Goal: Check status

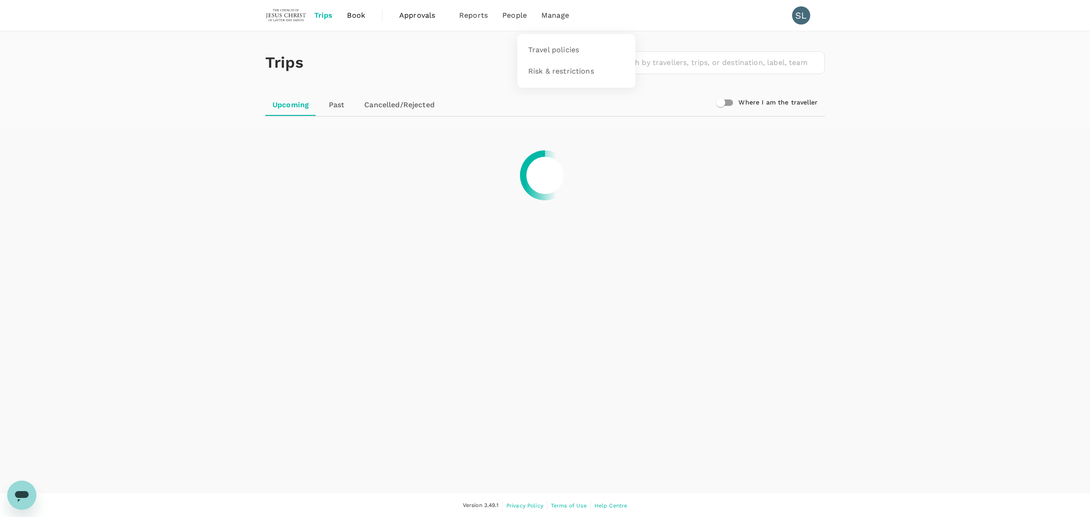
click at [537, 15] on li "Manage" at bounding box center [555, 15] width 42 height 31
click at [558, 16] on span "Manage" at bounding box center [556, 15] width 28 height 11
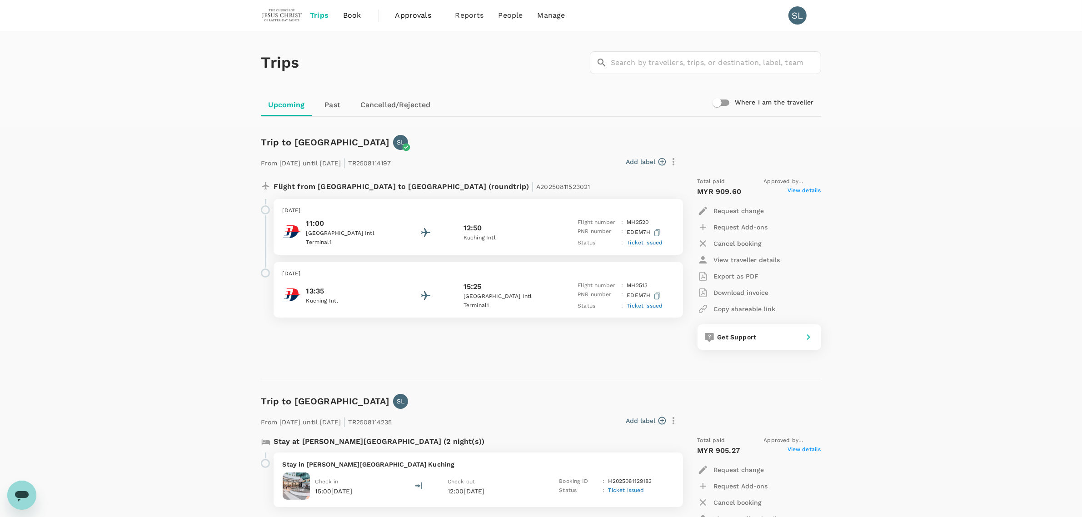
click at [359, 20] on span "Book" at bounding box center [352, 15] width 18 height 11
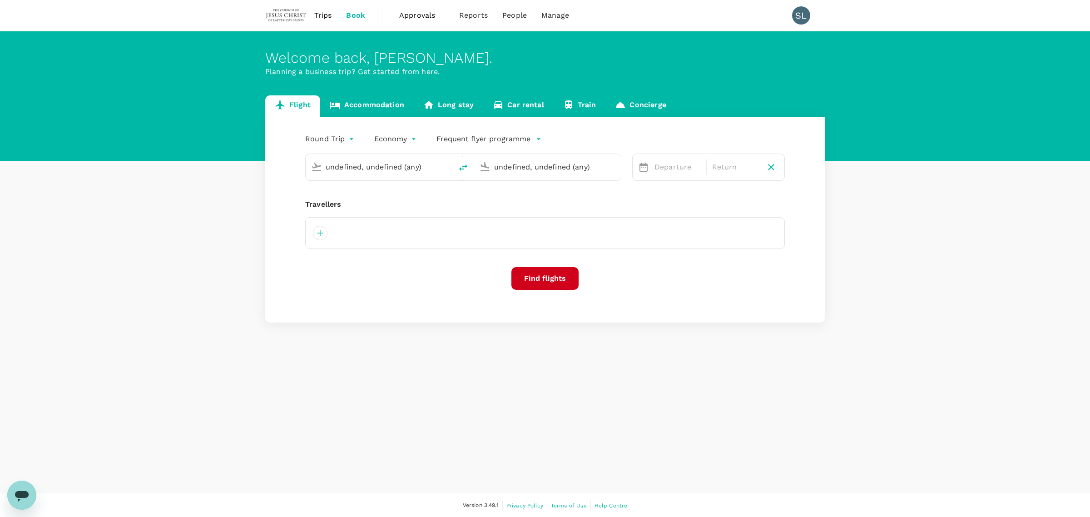
type input "Kuala Lumpur Intl ([GEOGRAPHIC_DATA])"
type input "Kuching Intl (KCH)"
type input "Kuala Lumpur Intl ([GEOGRAPHIC_DATA])"
type input "Kuching Intl (KCH)"
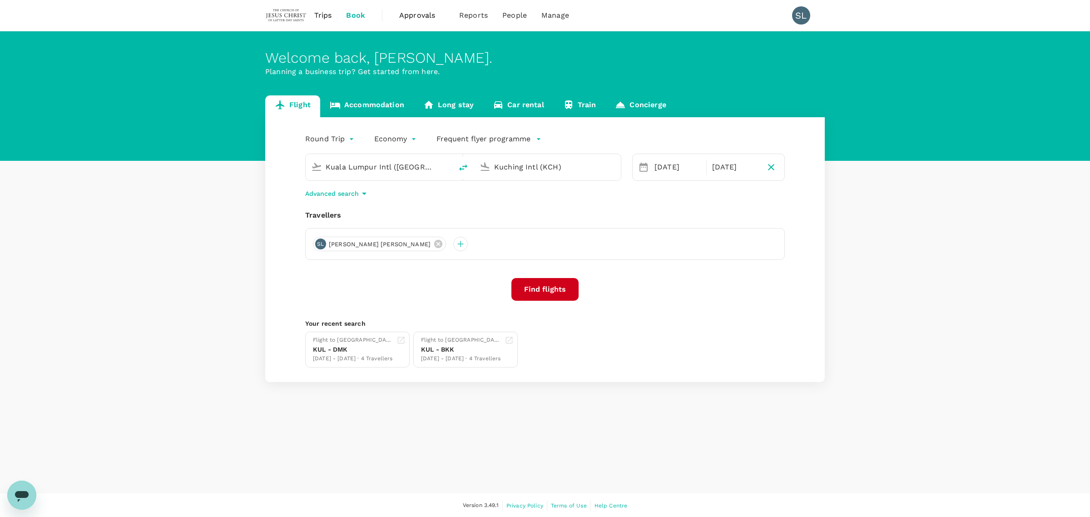
click at [398, 14] on link "Approvals 0" at bounding box center [422, 15] width 60 height 31
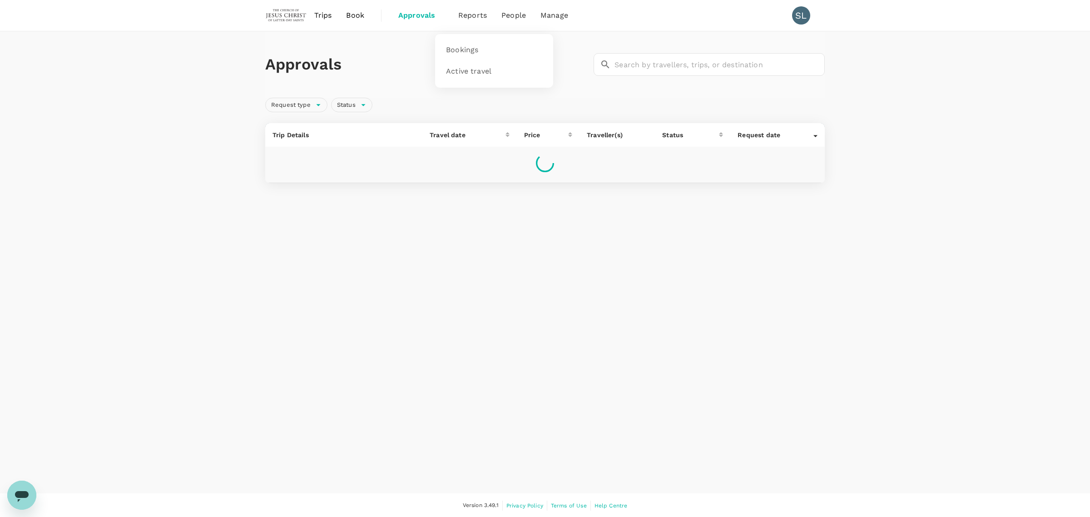
click at [470, 10] on span "Reports" at bounding box center [472, 15] width 29 height 11
click at [457, 50] on span "Bookings" at bounding box center [462, 50] width 32 height 10
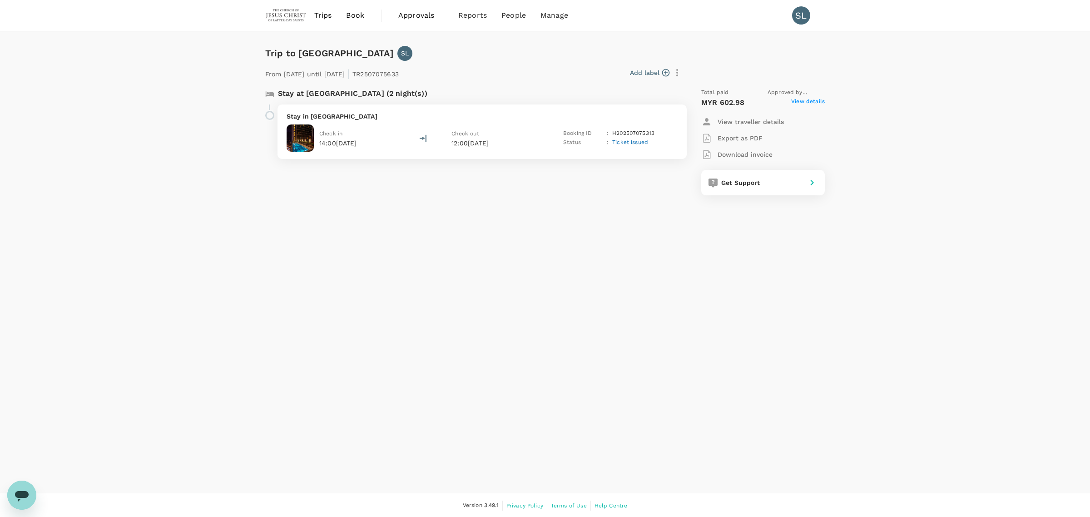
click at [741, 156] on p "Download invoice" at bounding box center [745, 154] width 55 height 9
click at [707, 151] on icon "button" at bounding box center [707, 154] width 8 height 9
click at [739, 134] on p "Export as PDF" at bounding box center [740, 138] width 45 height 9
click at [805, 103] on span "View details" at bounding box center [808, 102] width 34 height 11
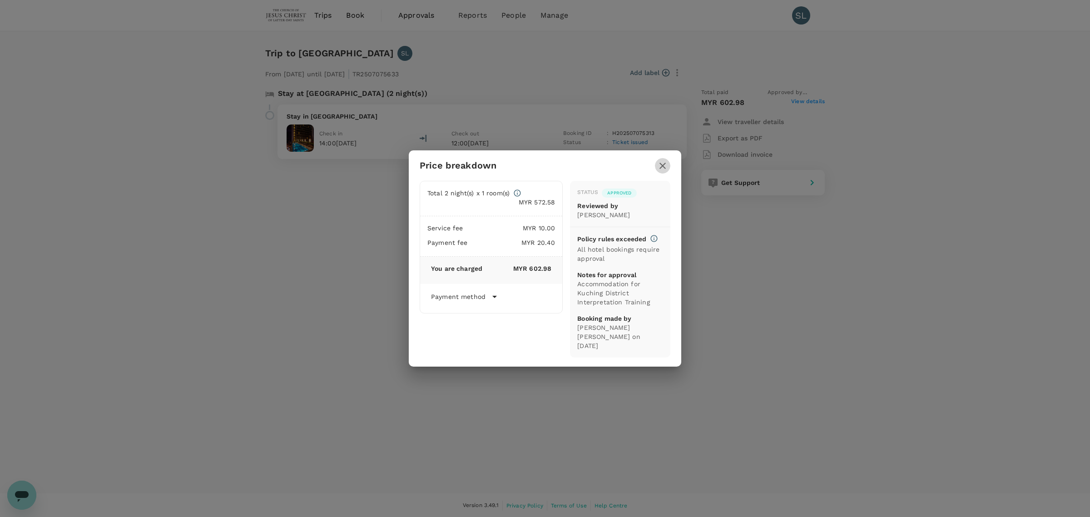
click at [664, 167] on icon "button" at bounding box center [662, 165] width 11 height 11
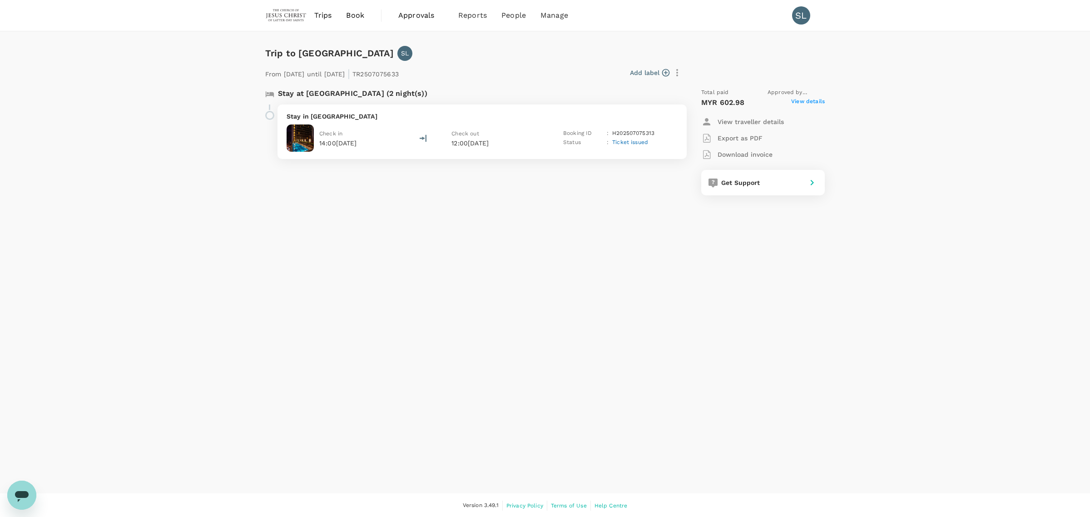
click at [632, 142] on span "Ticket issued" at bounding box center [630, 142] width 36 height 6
click at [356, 218] on div "Twin Bed Breakfast included Free cancellation before 22 Jul 2025 (standard fees…" at bounding box center [502, 203] width 296 height 53
click at [640, 139] on span "Ticket issued" at bounding box center [630, 142] width 36 height 6
click at [389, 222] on p "View details" at bounding box center [504, 225] width 293 height 9
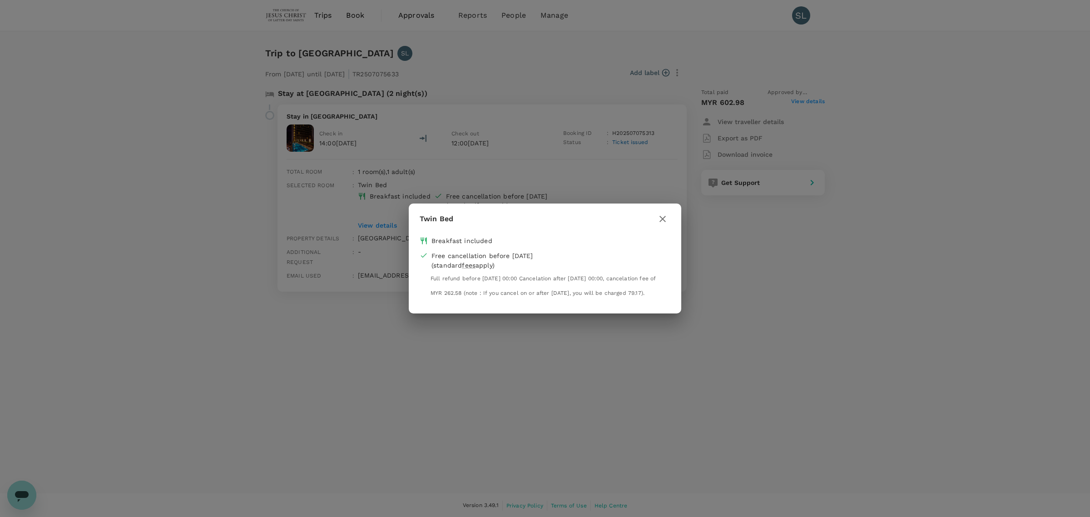
click at [662, 214] on icon "button" at bounding box center [662, 219] width 11 height 11
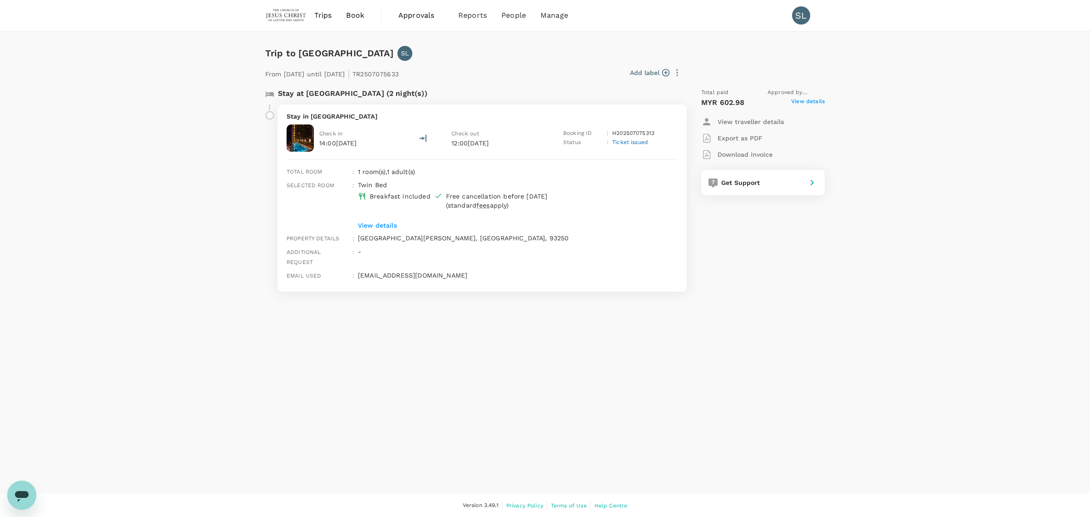
click at [821, 99] on span "View details" at bounding box center [808, 102] width 34 height 11
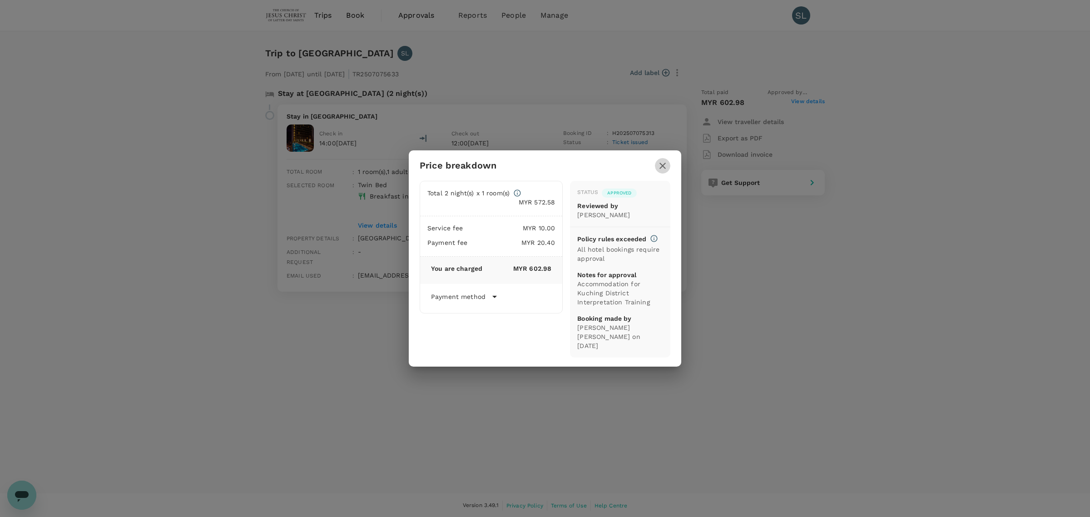
click at [669, 169] on button "button" at bounding box center [662, 165] width 15 height 15
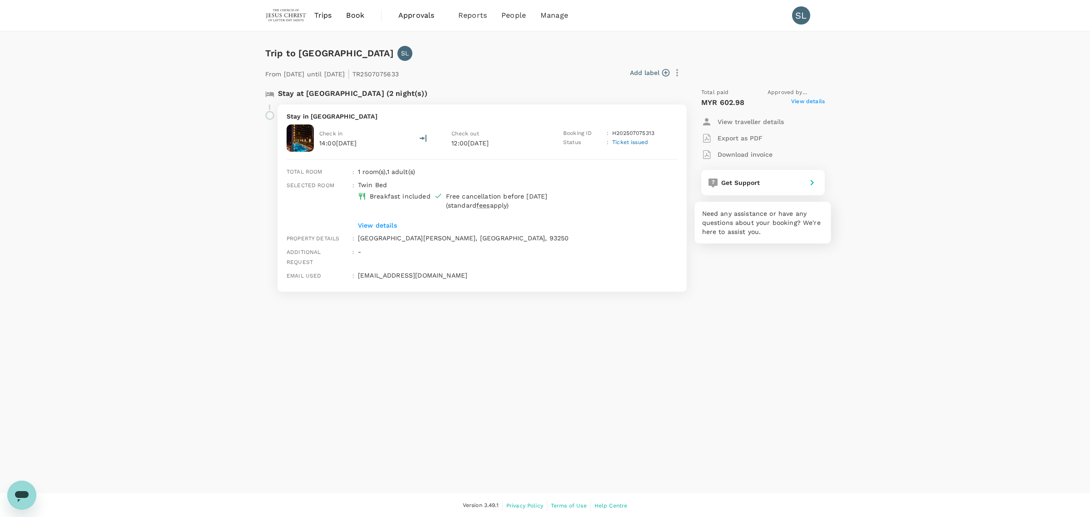
click at [743, 185] on span "Get Support" at bounding box center [740, 182] width 39 height 7
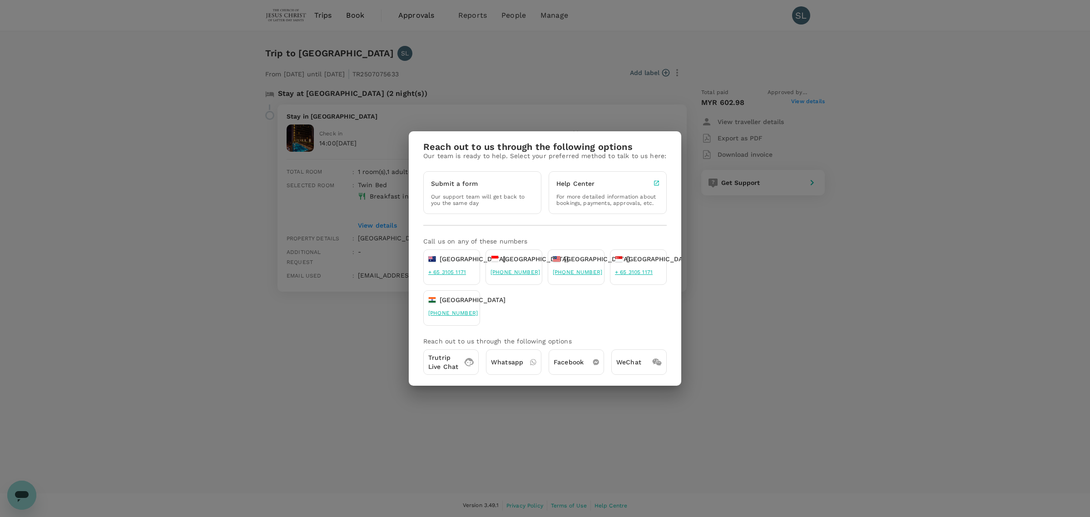
click at [826, 372] on div "Reach out to us through the following options Our team is ready to help. Select…" at bounding box center [545, 258] width 1090 height 517
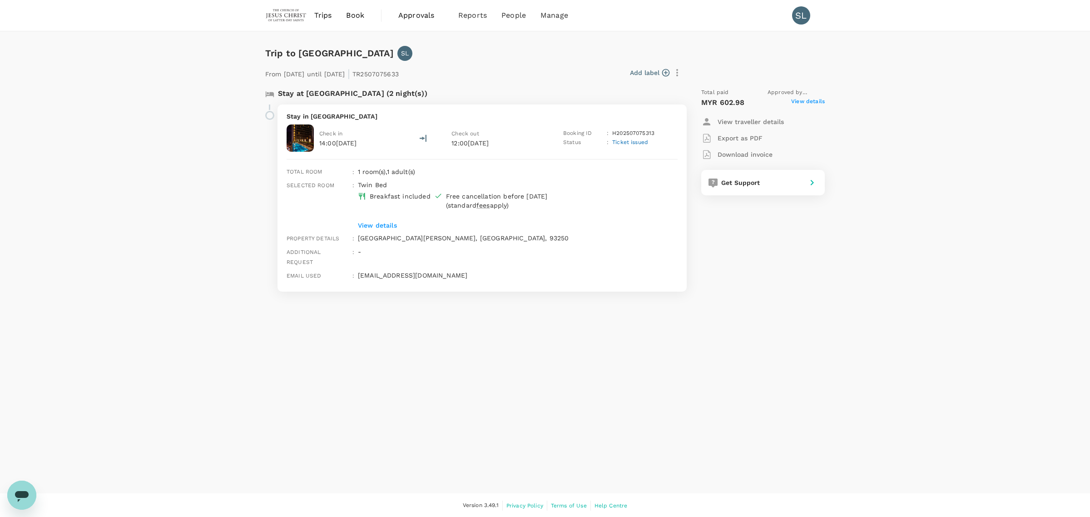
click at [618, 130] on p "H202507075313" at bounding box center [633, 133] width 42 height 9
click at [536, 221] on p "View details" at bounding box center [504, 225] width 293 height 9
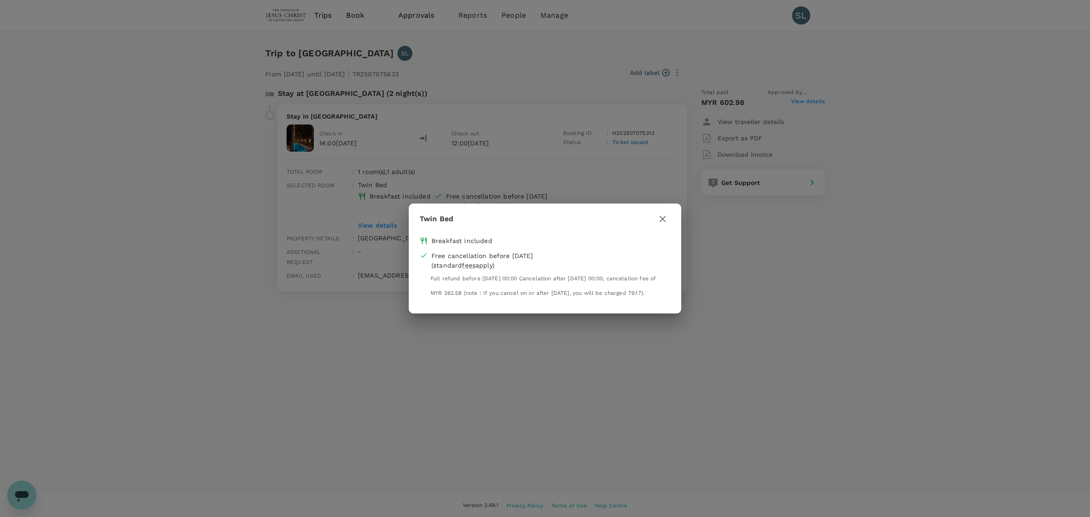
click at [661, 216] on icon "button" at bounding box center [663, 219] width 6 height 6
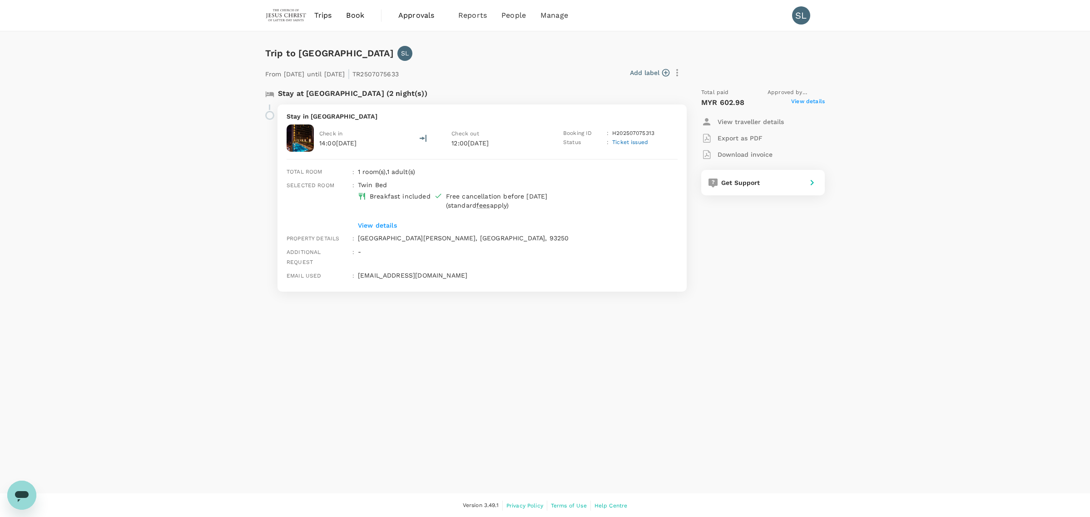
click at [818, 98] on span "View details" at bounding box center [808, 102] width 34 height 11
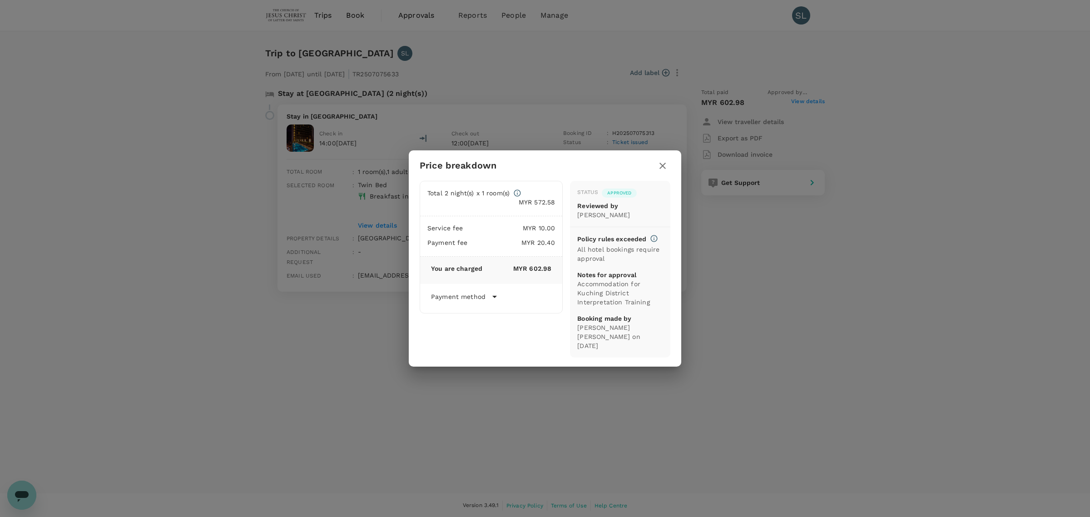
click at [479, 297] on p "Payment method" at bounding box center [458, 296] width 55 height 9
click at [667, 169] on icon "button" at bounding box center [662, 165] width 11 height 11
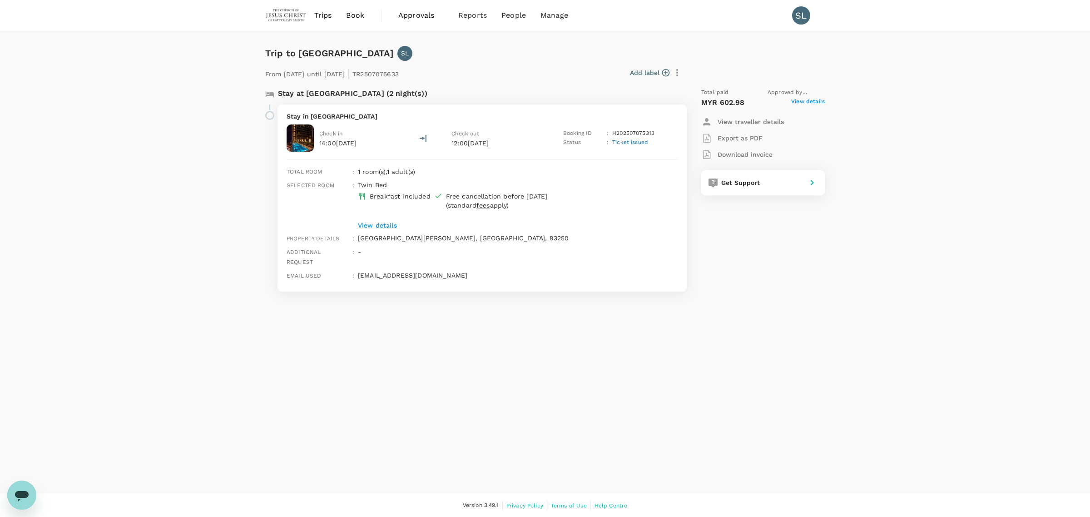
click at [806, 97] on span "View details" at bounding box center [808, 102] width 34 height 11
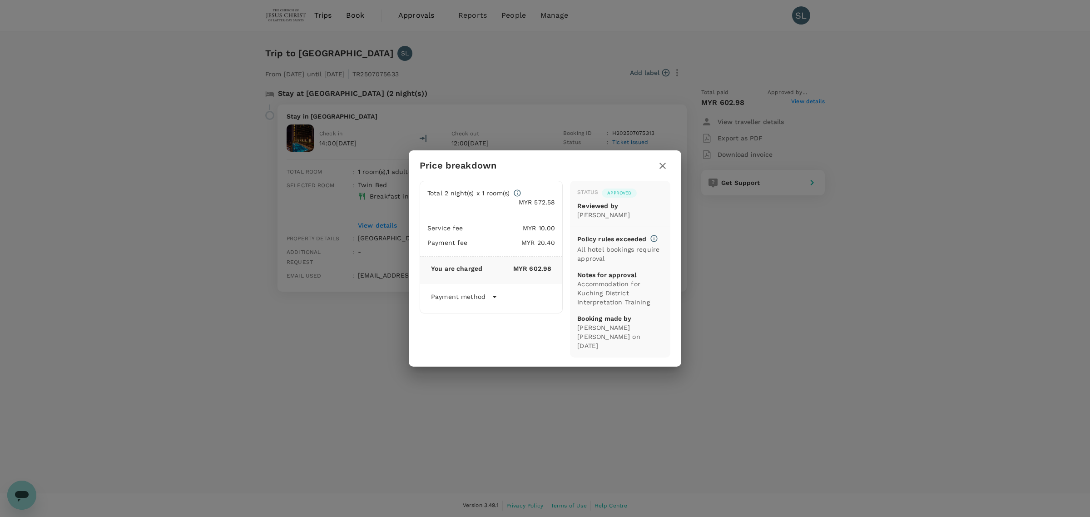
click at [661, 169] on icon "button" at bounding box center [663, 166] width 6 height 6
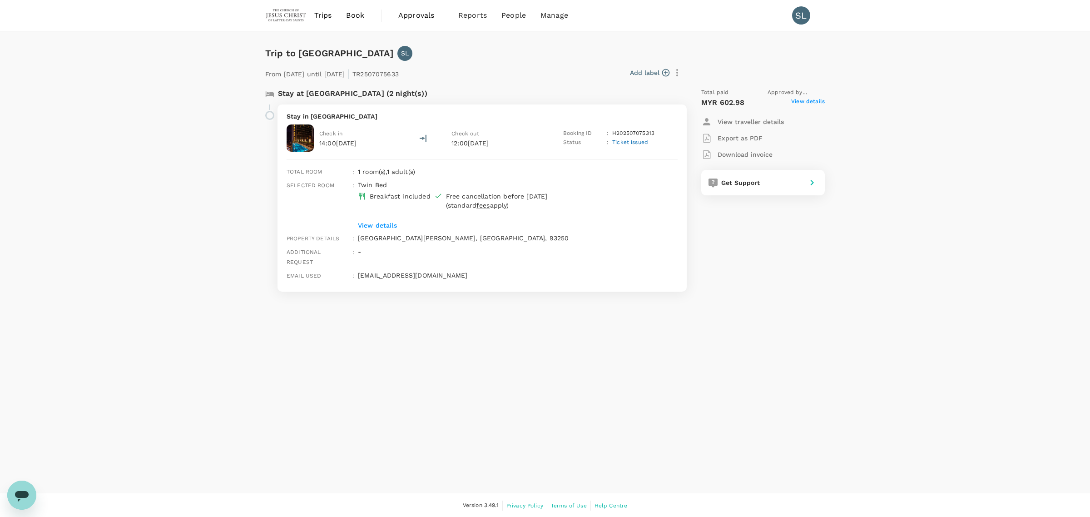
click at [360, 271] on p "H202507075313@travel.trutrip.co" at bounding box center [518, 275] width 320 height 9
click at [471, 145] on p "12:00, 27 Jul 2025" at bounding box center [495, 143] width 86 height 9
click at [743, 154] on p "Download invoice" at bounding box center [745, 154] width 55 height 9
click at [305, 141] on img at bounding box center [300, 137] width 27 height 27
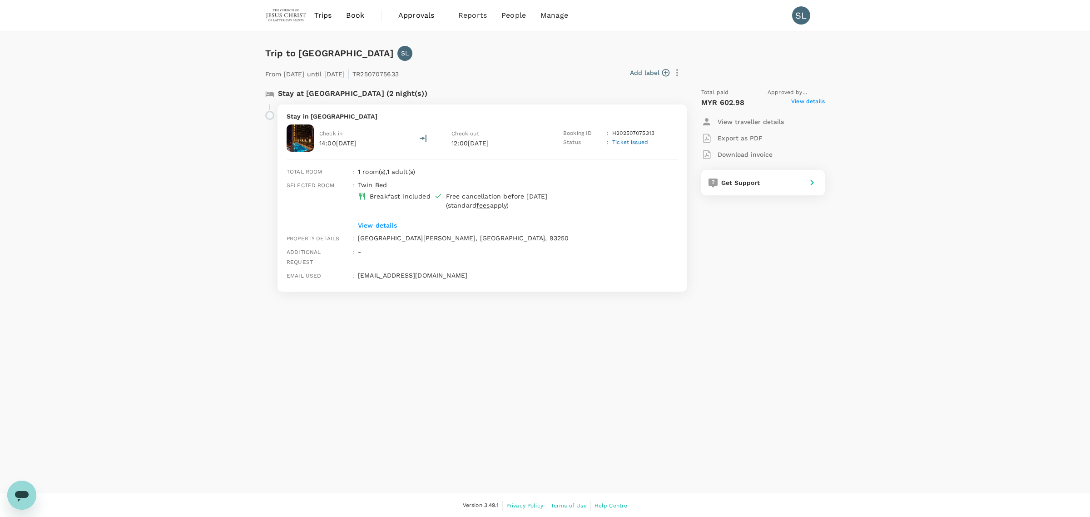
click at [343, 139] on p "14:00, 25 Jul 2025" at bounding box center [338, 143] width 38 height 9
click at [422, 135] on icon at bounding box center [422, 138] width 7 height 8
click at [376, 223] on p "View details" at bounding box center [504, 225] width 293 height 9
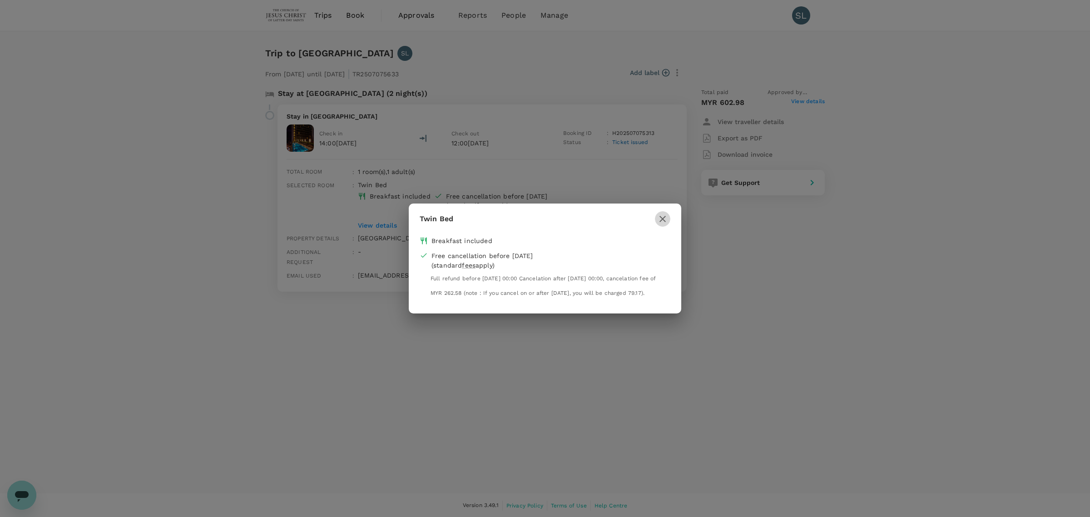
click at [662, 218] on button "button" at bounding box center [662, 218] width 15 height 15
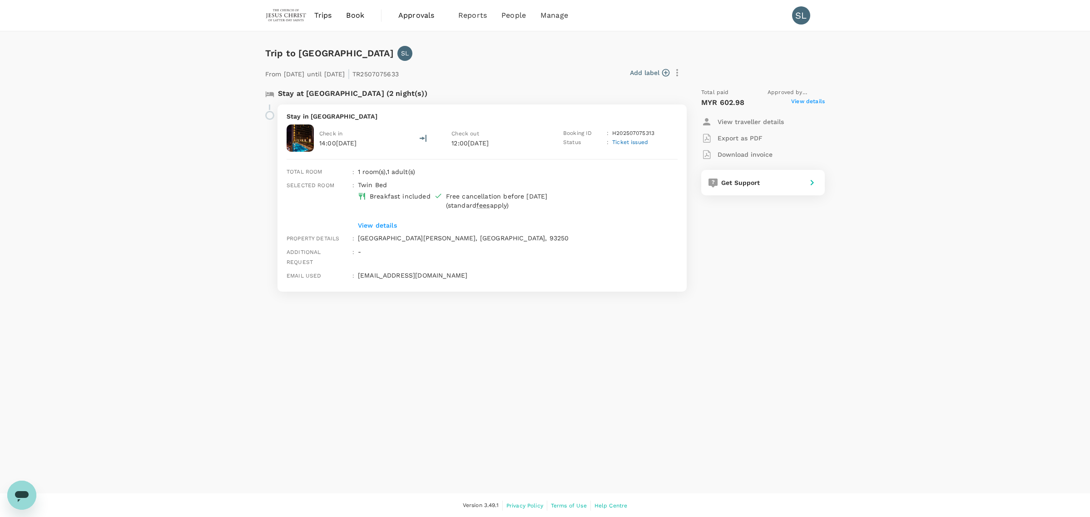
click at [812, 102] on span "View details" at bounding box center [808, 102] width 34 height 11
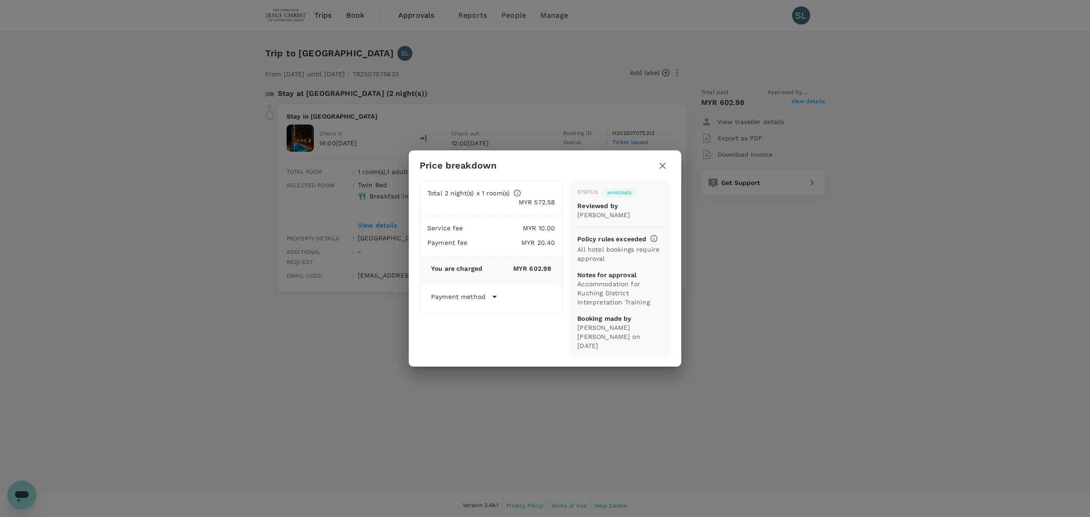
click at [668, 169] on button "button" at bounding box center [662, 165] width 15 height 15
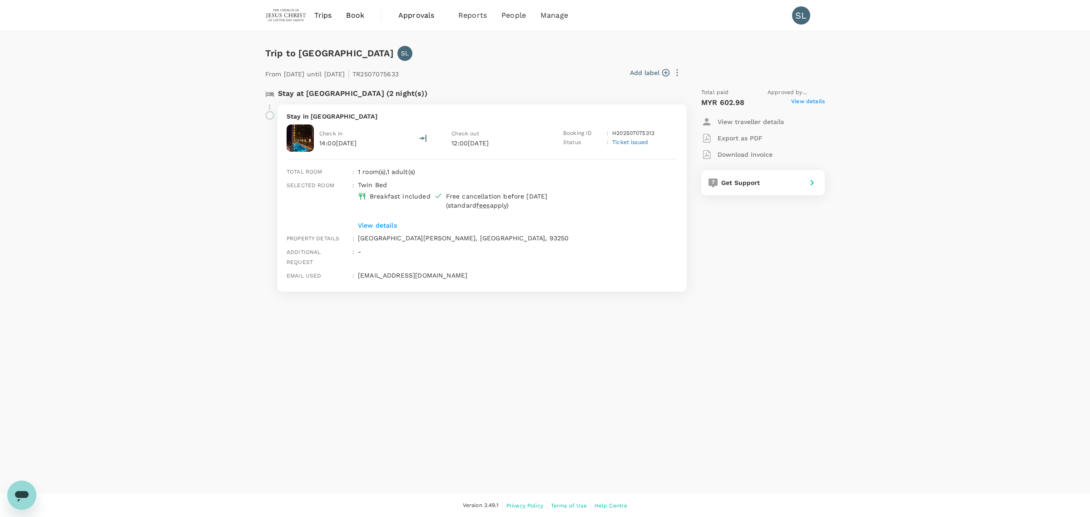
click at [748, 192] on div "Get Support" at bounding box center [764, 182] width 124 height 25
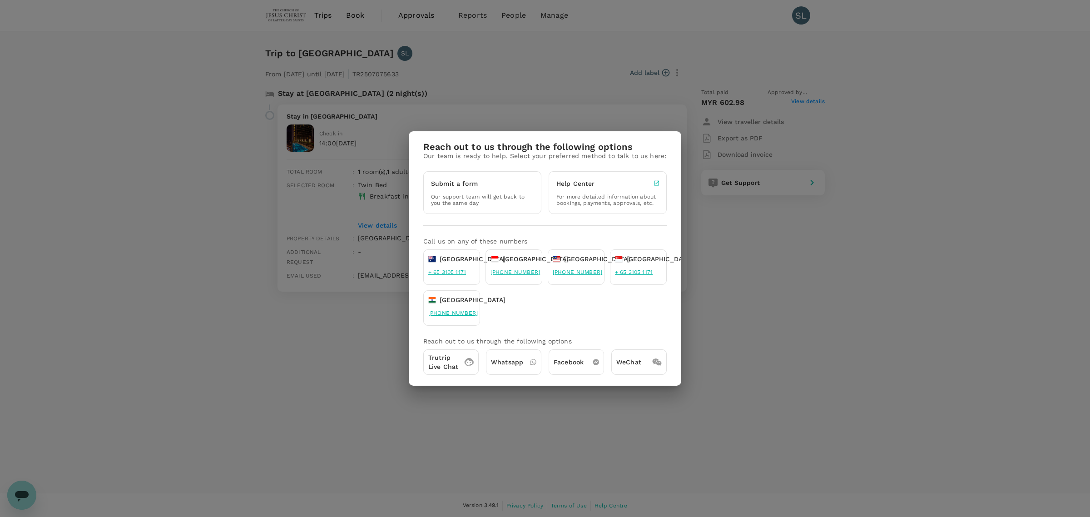
click at [850, 311] on div "Reach out to us through the following options Our team is ready to help. Select…" at bounding box center [545, 258] width 1090 height 517
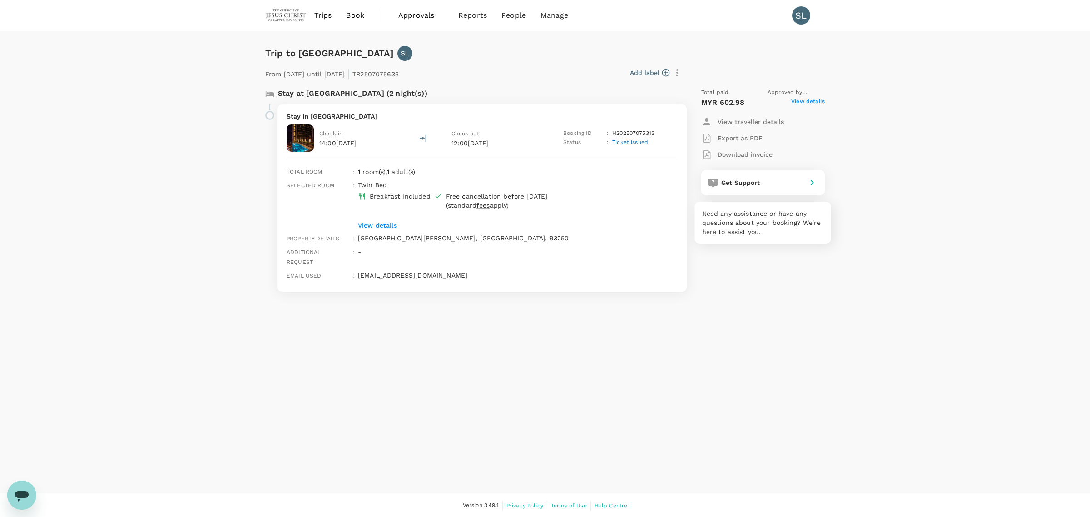
click at [759, 186] on div "Get Support" at bounding box center [760, 180] width 85 height 13
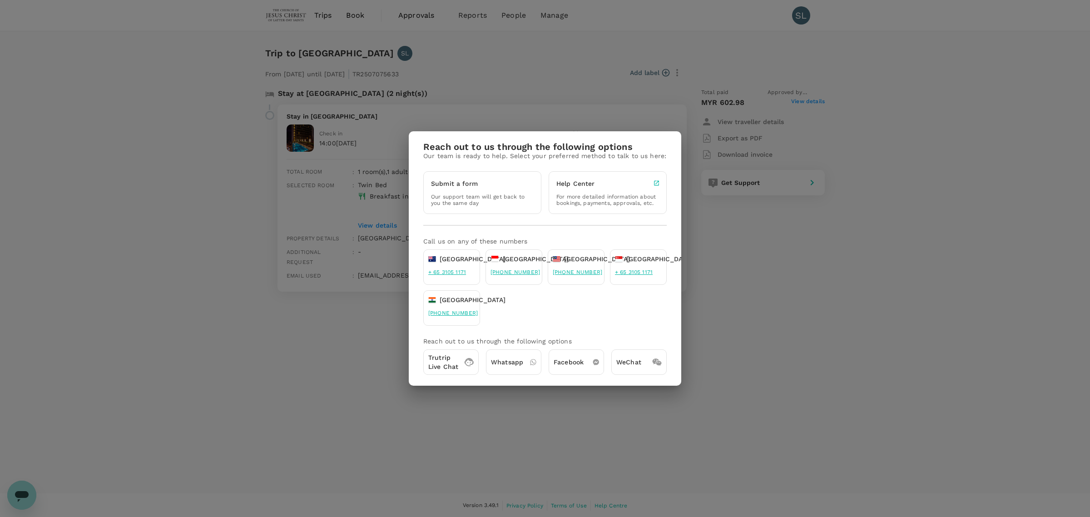
click at [516, 359] on p "Whatsapp" at bounding box center [507, 362] width 32 height 9
click at [836, 400] on div "Reach out to us through the following options Our team is ready to help. Select…" at bounding box center [545, 258] width 1090 height 517
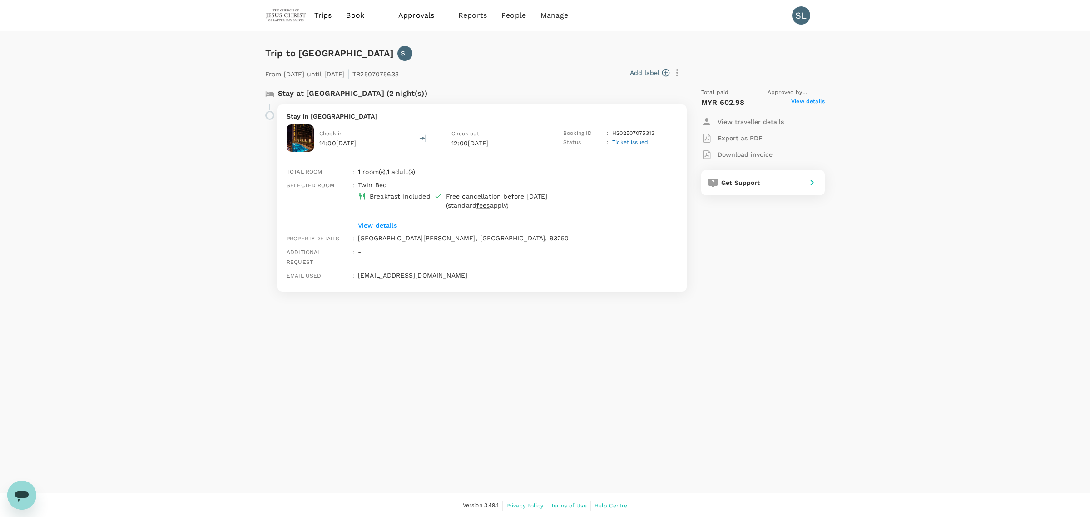
click at [742, 139] on p "Export as PDF" at bounding box center [740, 138] width 45 height 9
click at [758, 488] on div "Trip to Kuching SL From 25 Jul 2025 until 27 Jul 2025 | TR2507075633 Add label …" at bounding box center [545, 262] width 1090 height 462
click at [769, 389] on div "Trip to Kuching SL From 25 Jul 2025 until 27 Jul 2025 | TR2507075633 Add label …" at bounding box center [545, 262] width 1090 height 462
